Goal: Task Accomplishment & Management: Manage account settings

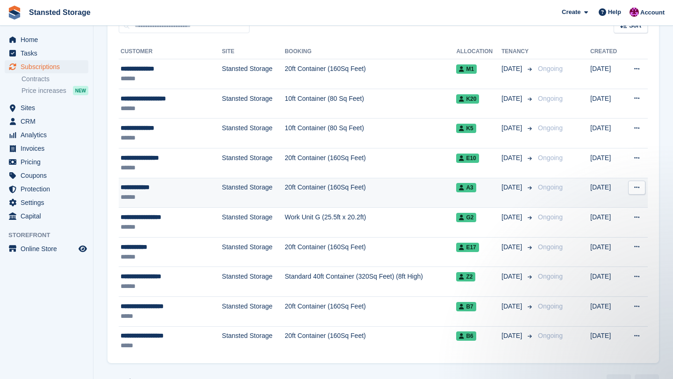
scroll to position [194, 0]
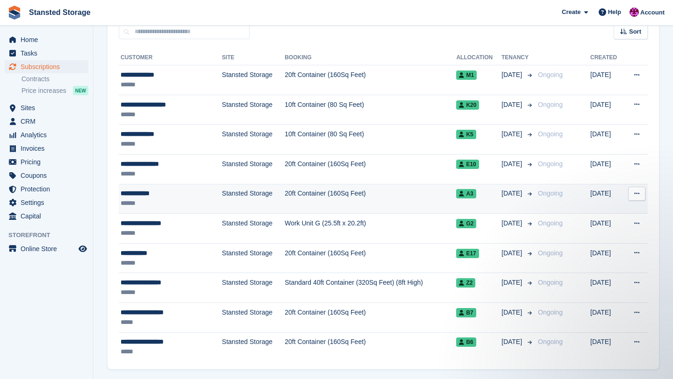
click at [373, 198] on td "20ft Container (160Sq Feet)" at bounding box center [369, 199] width 171 height 30
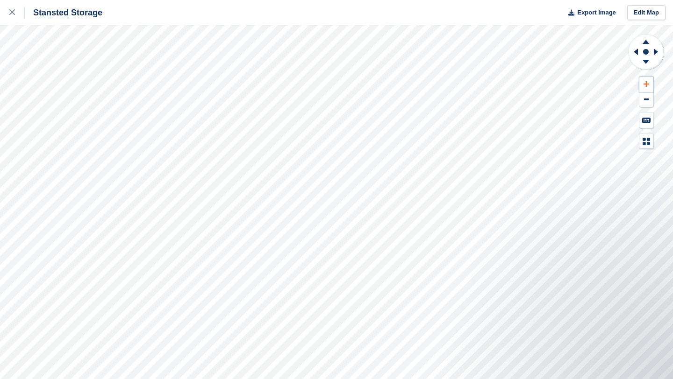
click at [649, 86] on button at bounding box center [646, 84] width 14 height 15
click at [637, 55] on icon at bounding box center [635, 52] width 4 height 7
click at [646, 43] on icon at bounding box center [645, 42] width 7 height 4
click at [638, 51] on icon at bounding box center [634, 52] width 12 height 24
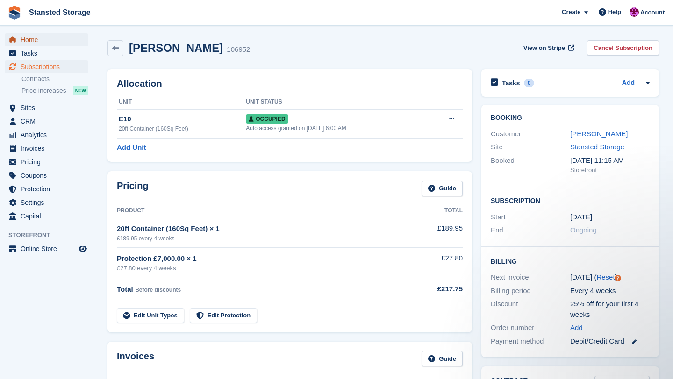
click at [75, 38] on span "Home" at bounding box center [49, 39] width 56 height 13
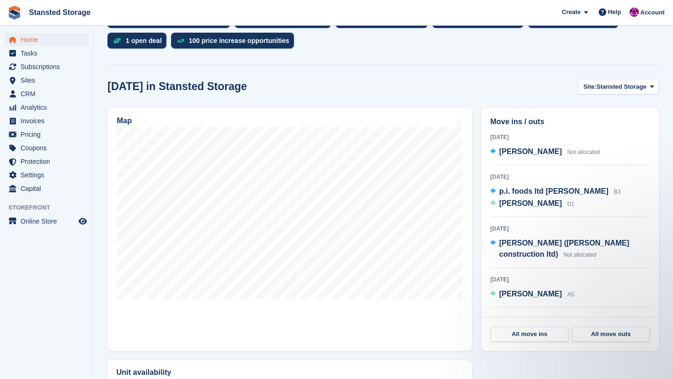
scroll to position [220, 0]
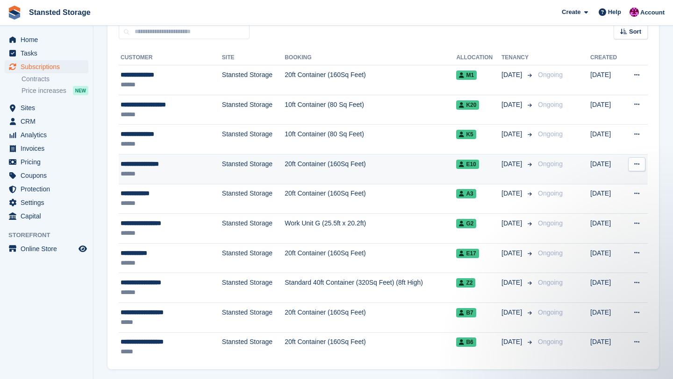
click at [311, 181] on td "20ft Container (160Sq Feet)" at bounding box center [369, 169] width 171 height 30
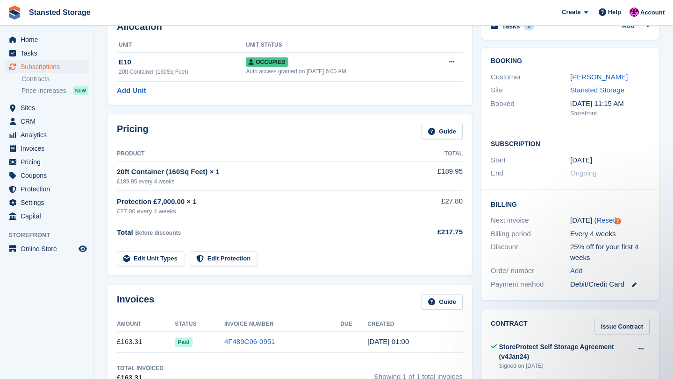
scroll to position [58, 0]
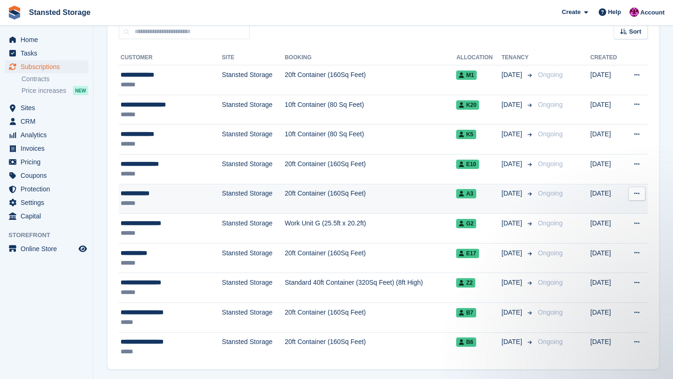
click at [400, 199] on td "20ft Container (160Sq Feet)" at bounding box center [369, 199] width 171 height 30
